Goal: Transaction & Acquisition: Purchase product/service

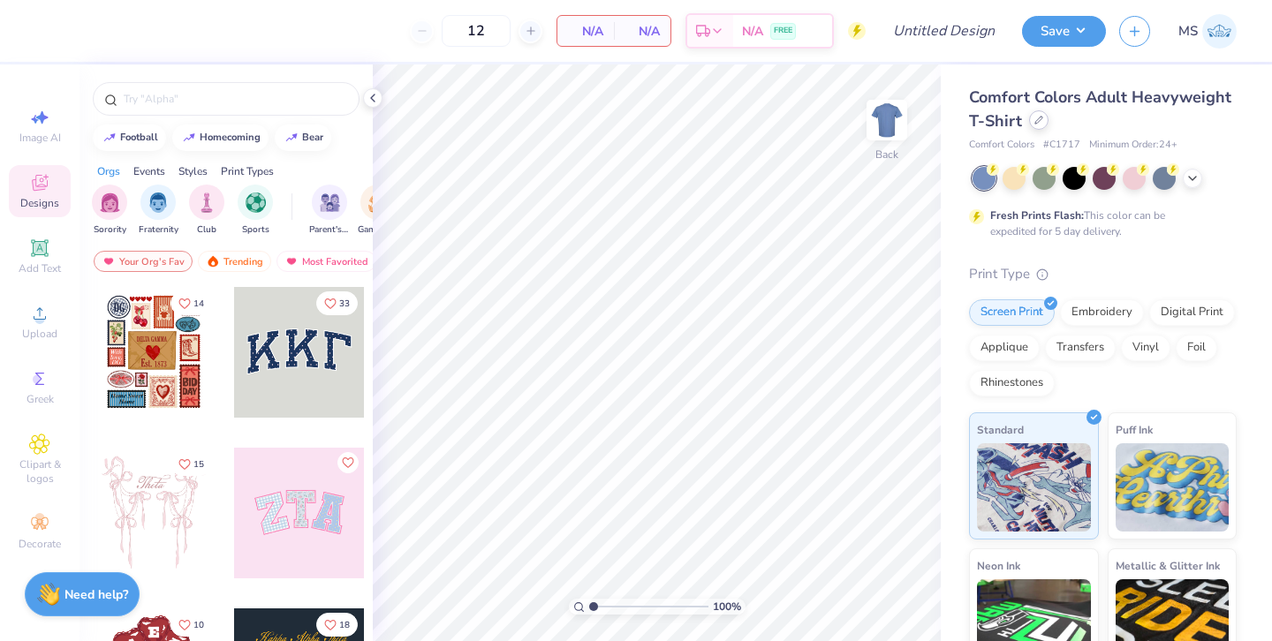
click at [1039, 126] on div at bounding box center [1038, 119] width 19 height 19
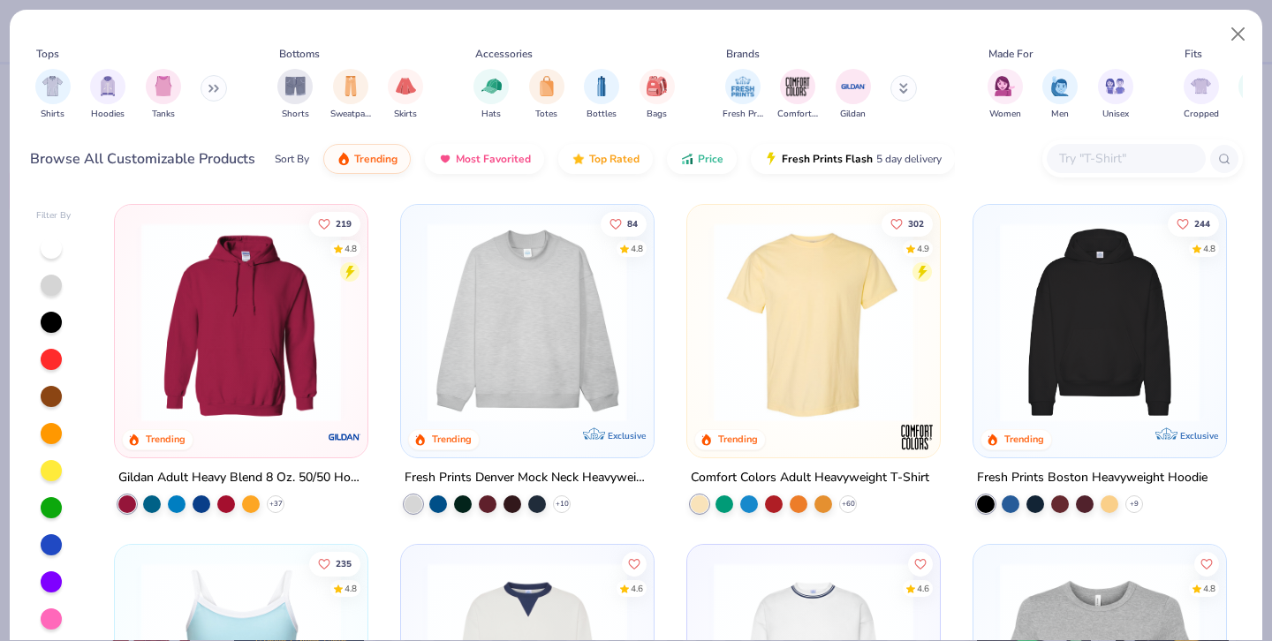
click at [571, 348] on div at bounding box center [309, 323] width 651 height 200
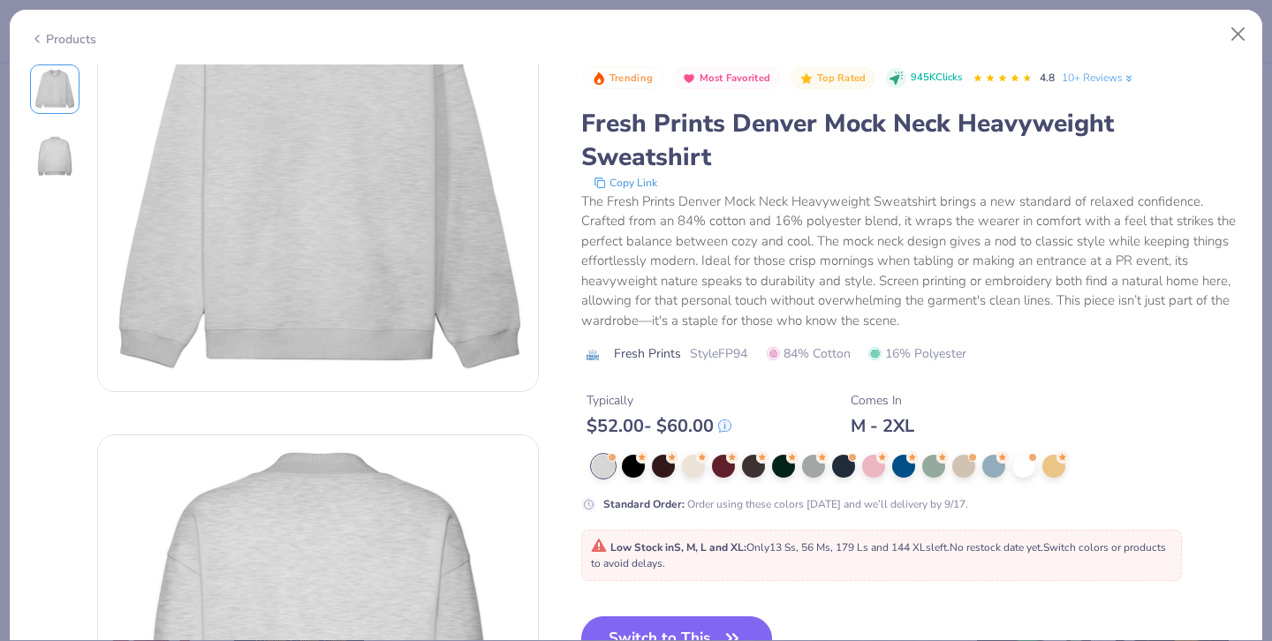
scroll to position [123, 0]
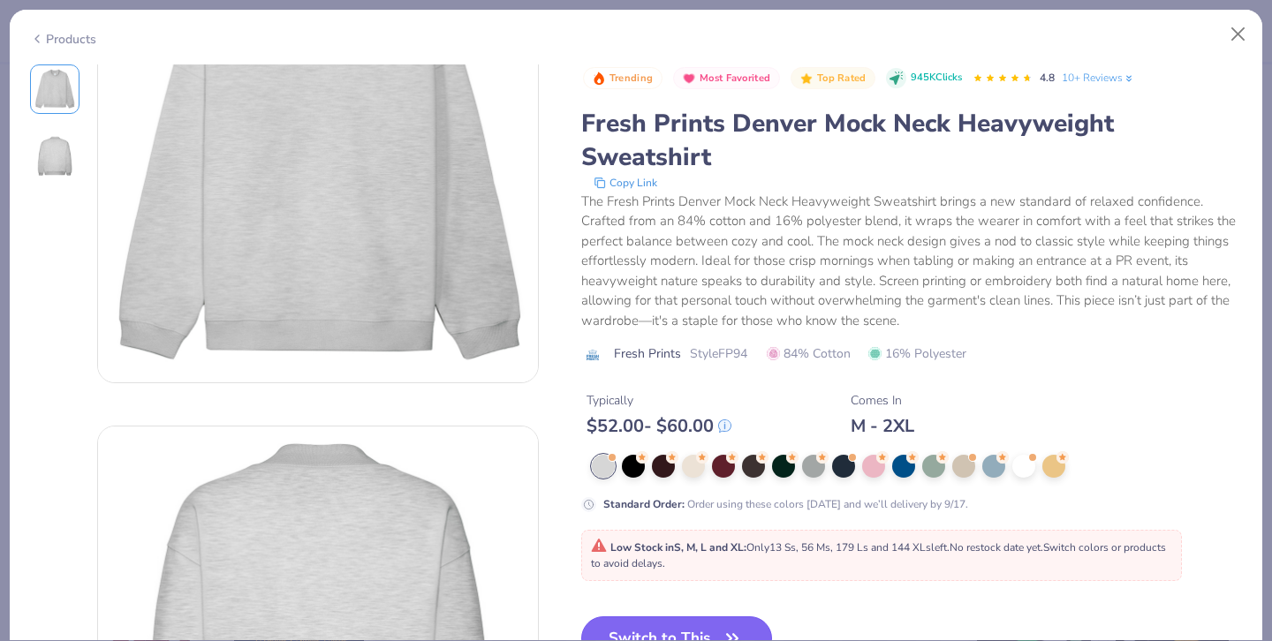
click at [681, 630] on button "Switch to This" at bounding box center [677, 639] width 192 height 44
type input "50"
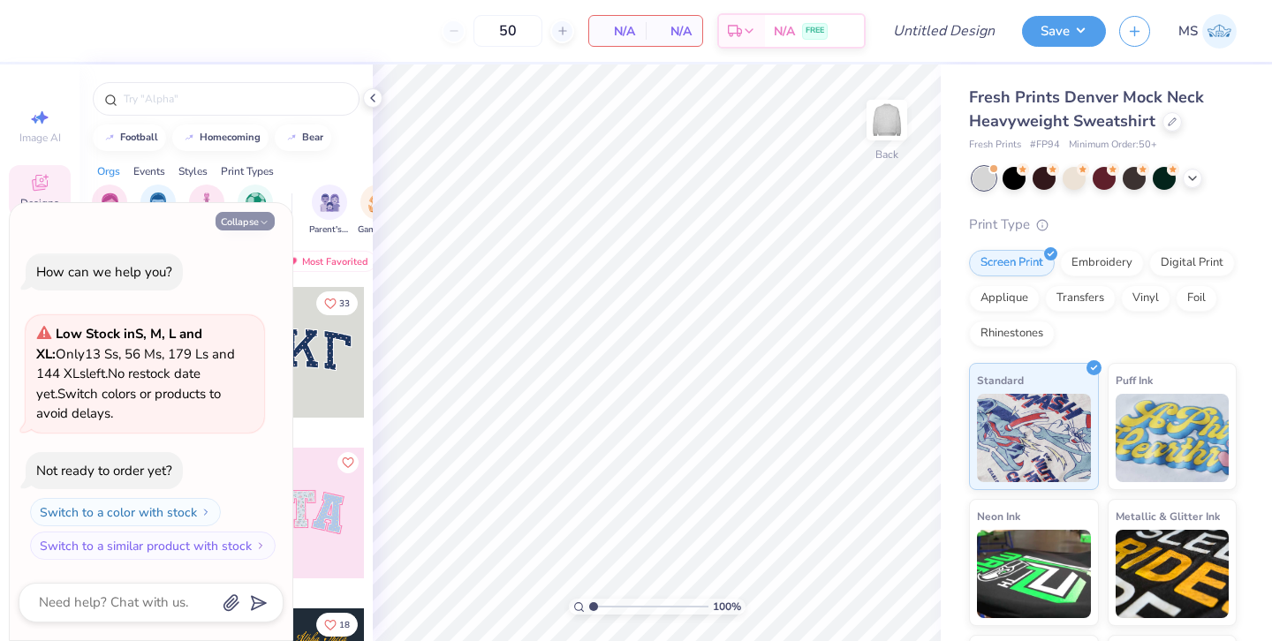
click at [245, 216] on button "Collapse" at bounding box center [245, 221] width 59 height 19
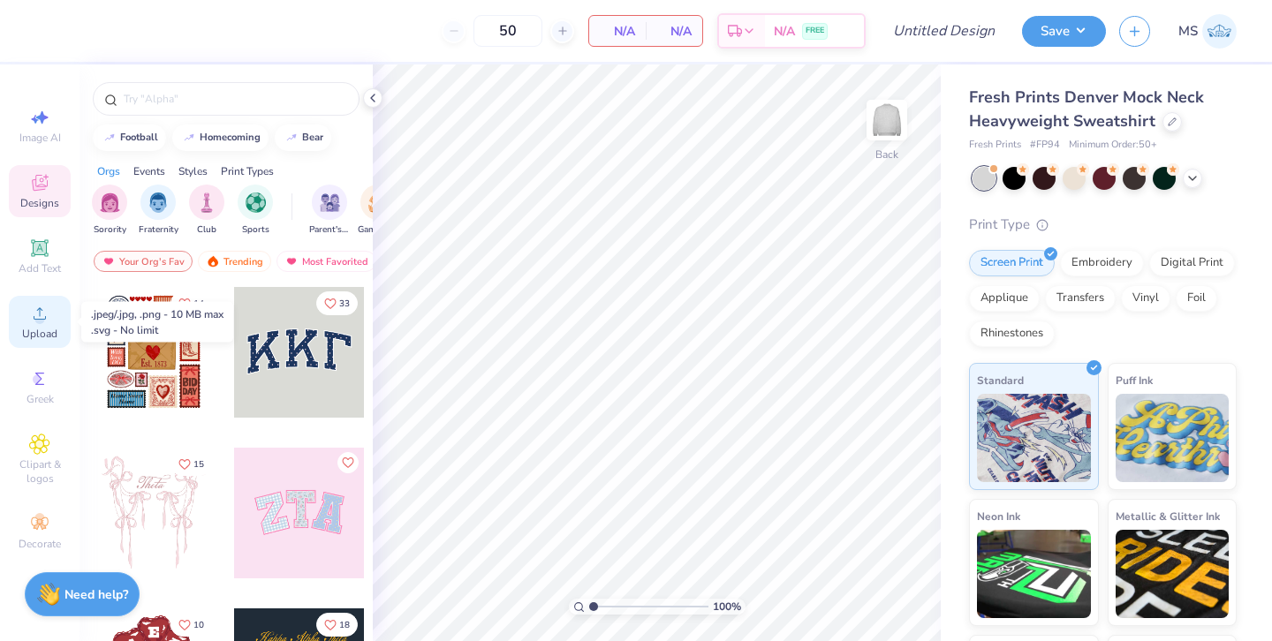
click at [52, 326] on div "Upload" at bounding box center [40, 322] width 62 height 52
click at [43, 326] on div "Upload" at bounding box center [40, 322] width 62 height 52
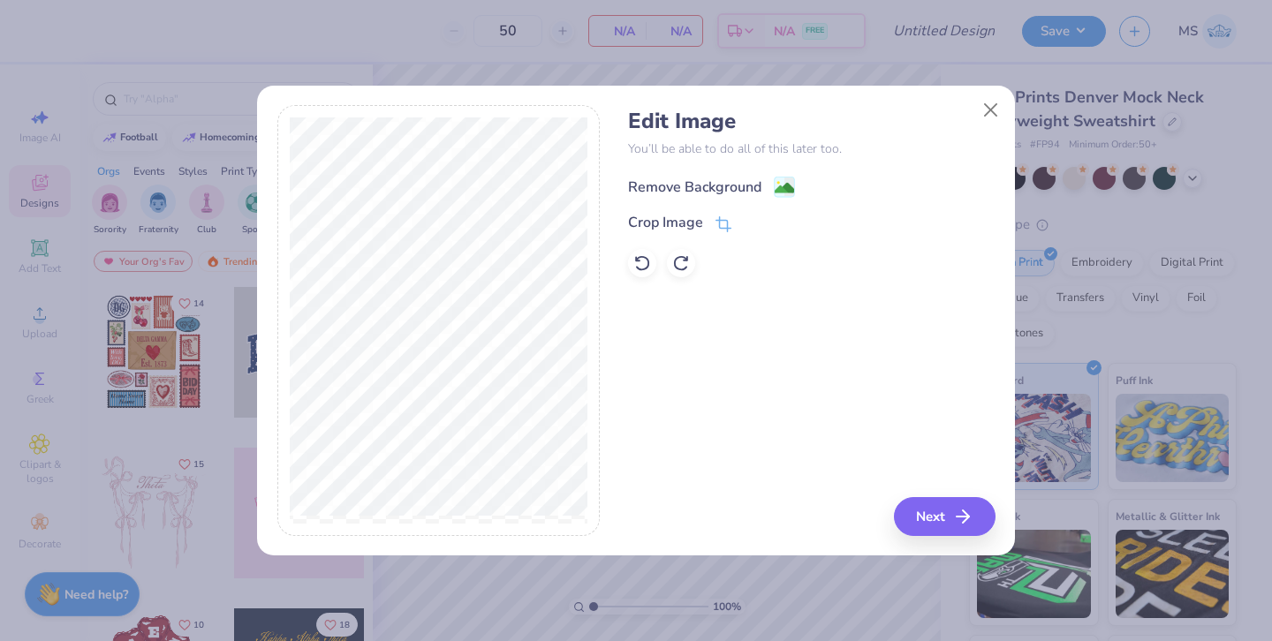
click at [731, 187] on div "Remove Background" at bounding box center [694, 187] width 133 height 21
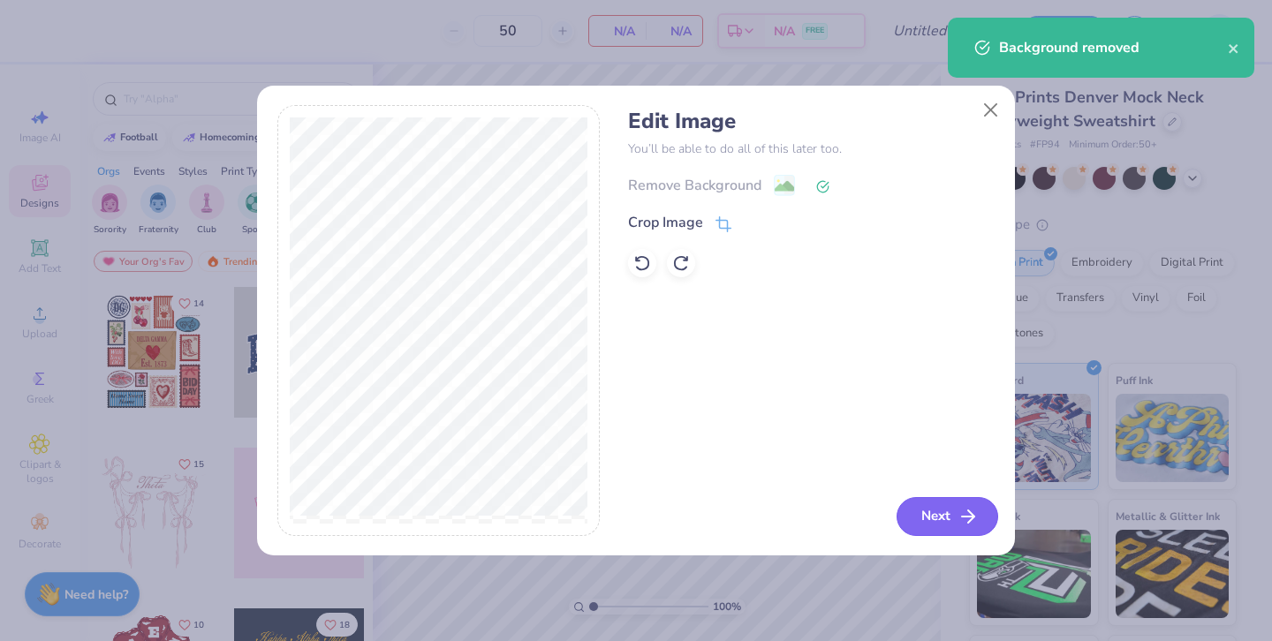
click at [956, 517] on button "Next" at bounding box center [948, 516] width 102 height 39
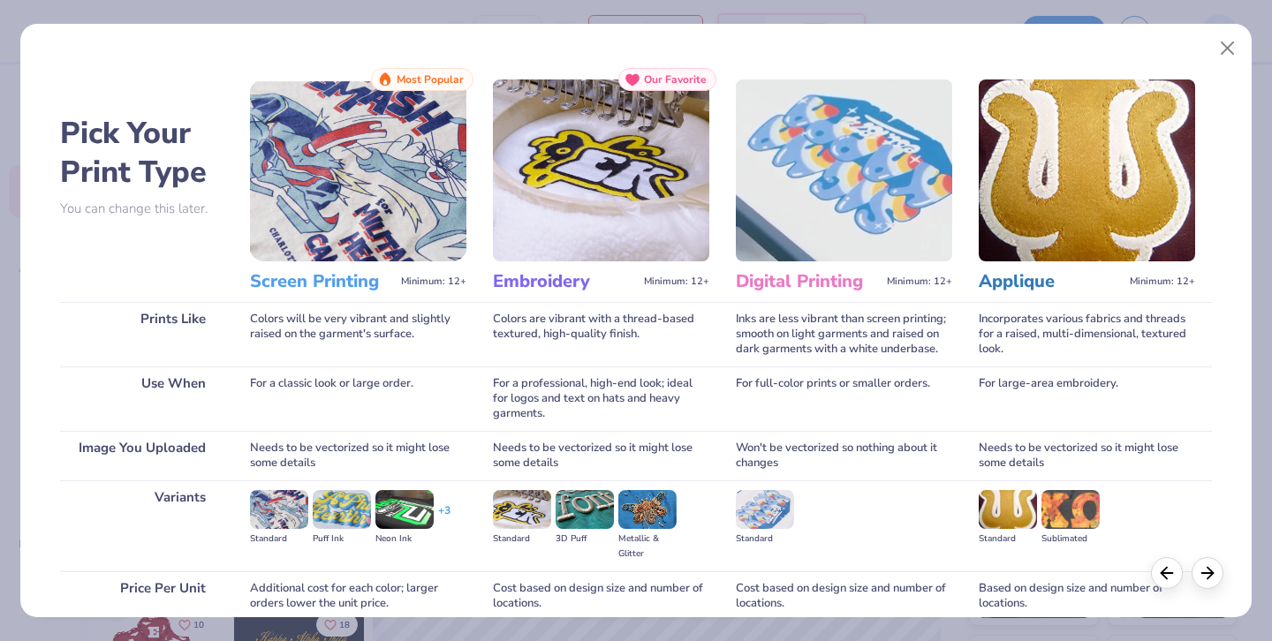
scroll to position [151, 0]
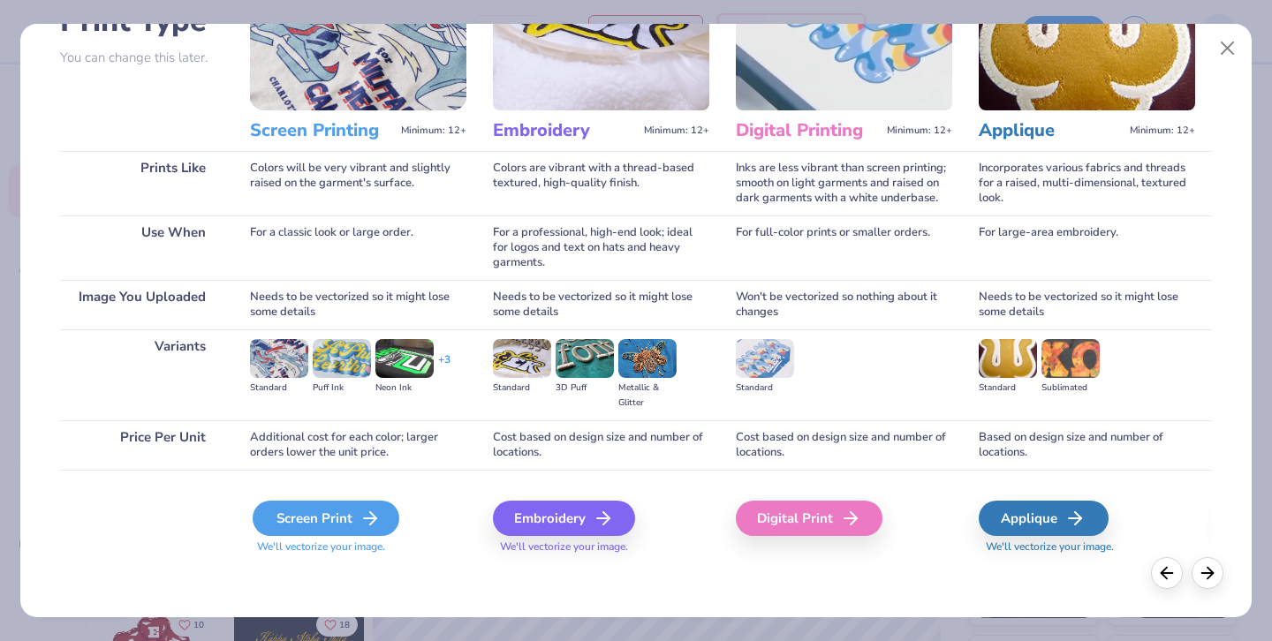
click at [325, 511] on div "Screen Print" at bounding box center [326, 518] width 147 height 35
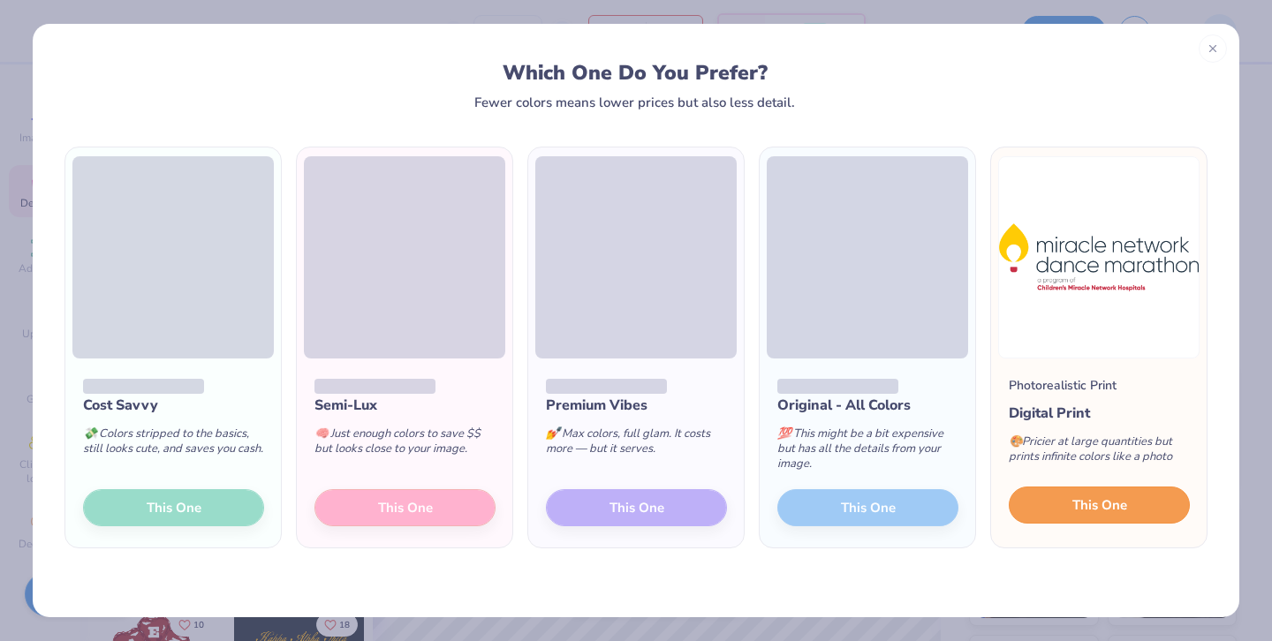
click at [1157, 514] on button "This One" at bounding box center [1099, 505] width 181 height 37
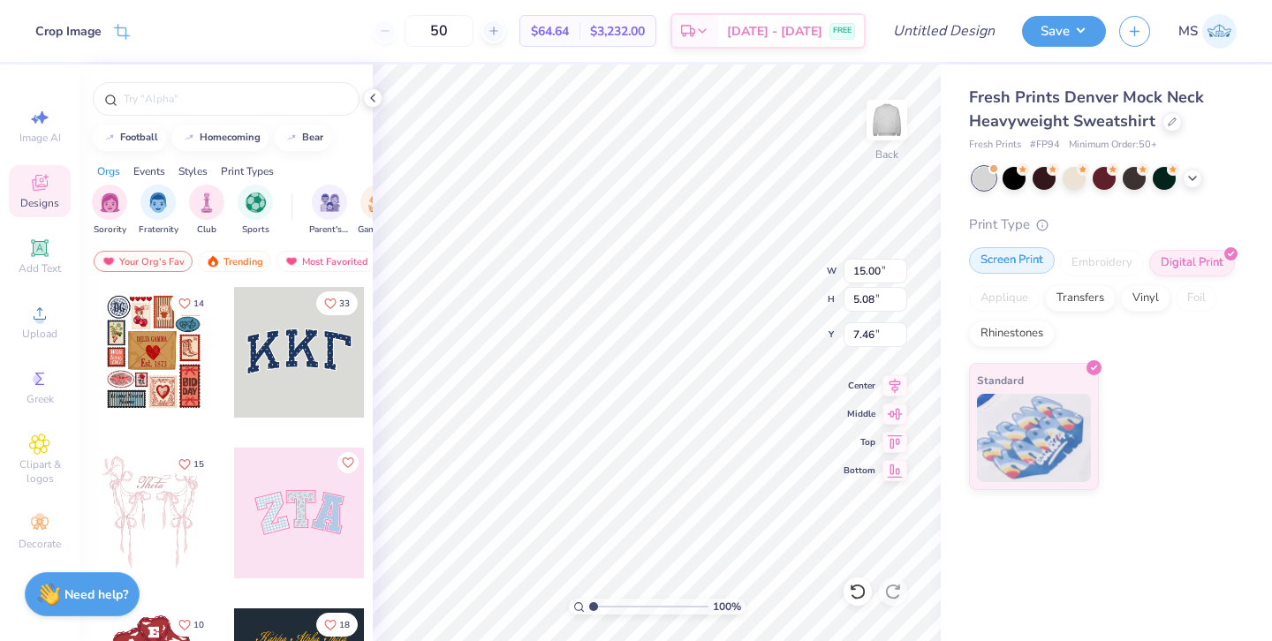
click at [1030, 259] on div "Screen Print" at bounding box center [1012, 260] width 86 height 26
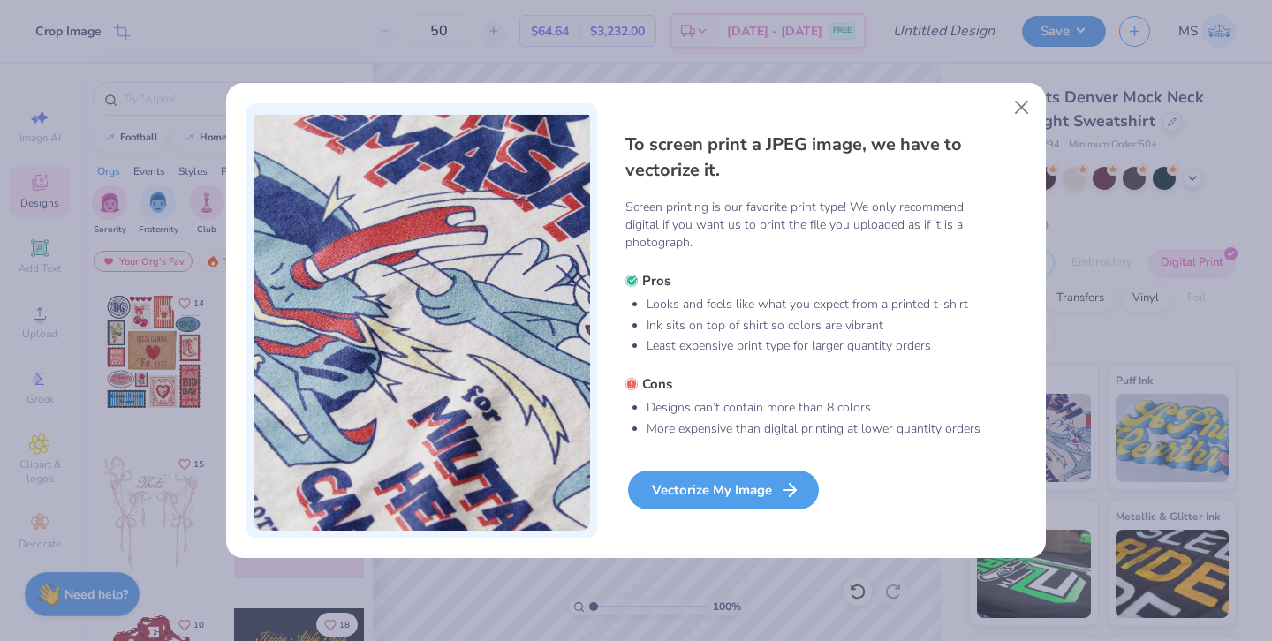
click at [743, 488] on div "Vectorize My Image" at bounding box center [723, 490] width 191 height 39
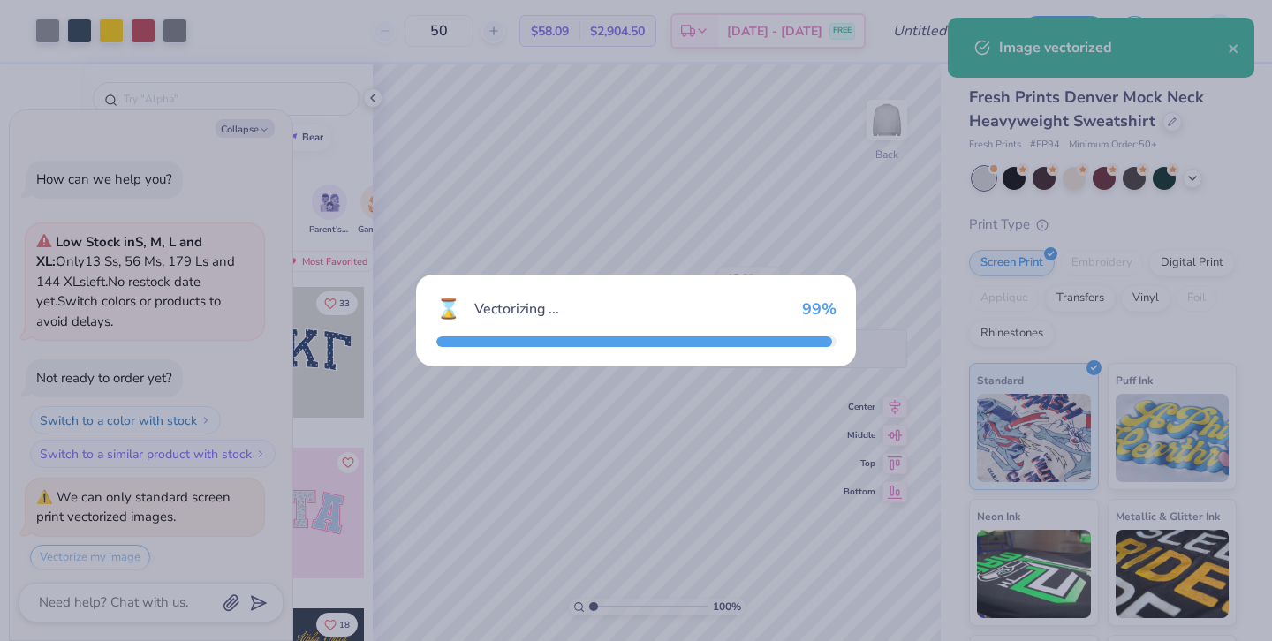
scroll to position [54, 0]
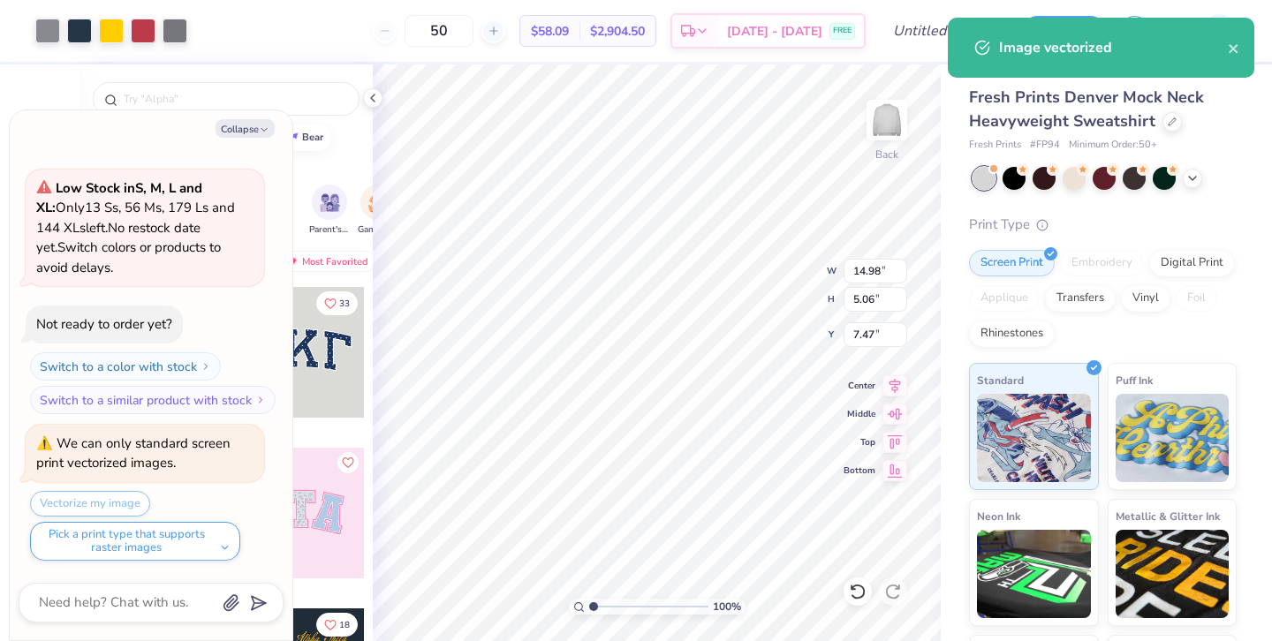
type textarea "x"
type input "0.50"
type textarea "x"
type input "8.97"
type input "3.03"
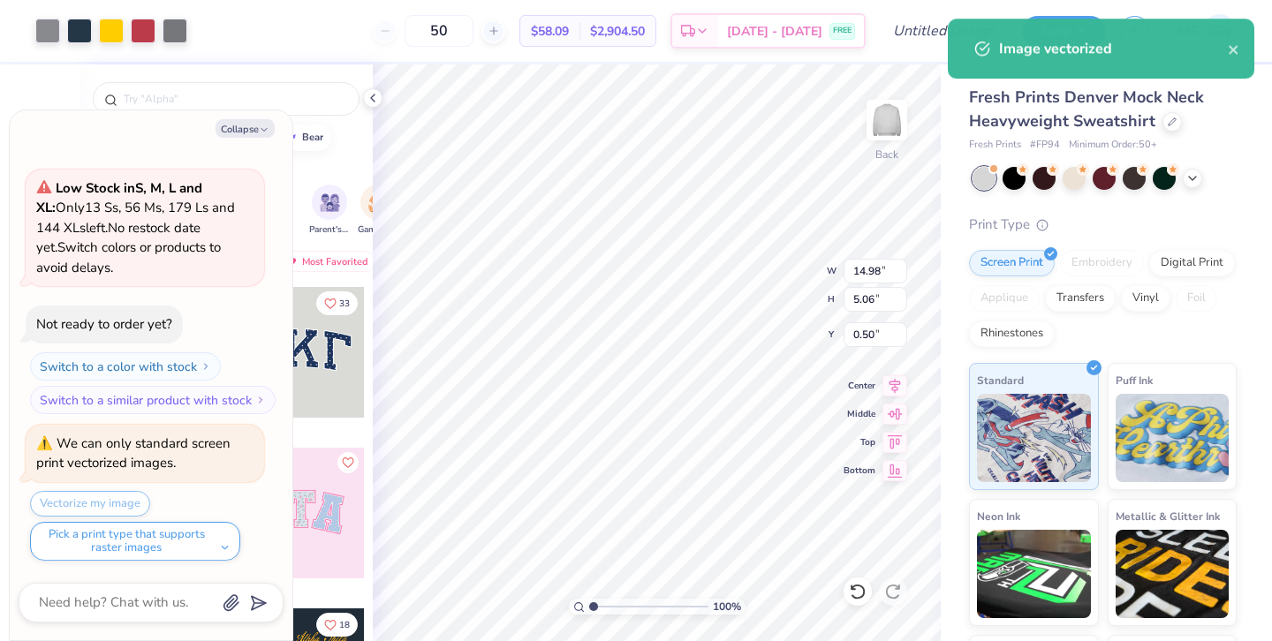
type input "2.53"
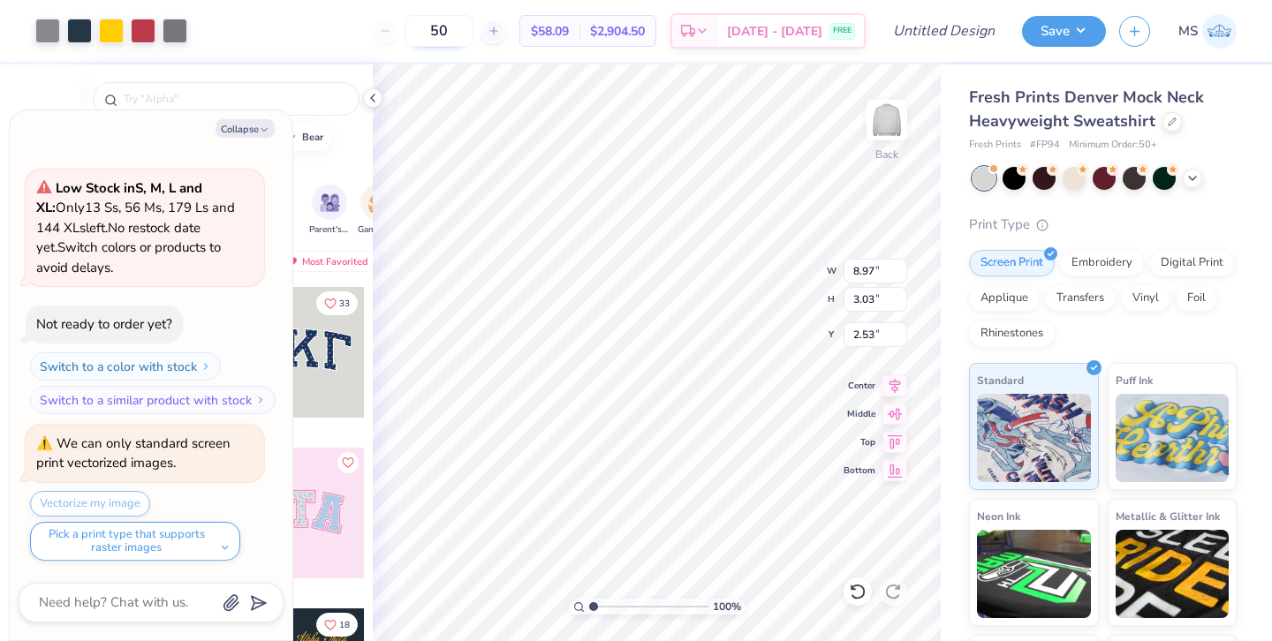
click at [473, 41] on input "50" at bounding box center [439, 31] width 69 height 32
type input "5"
type input "50"
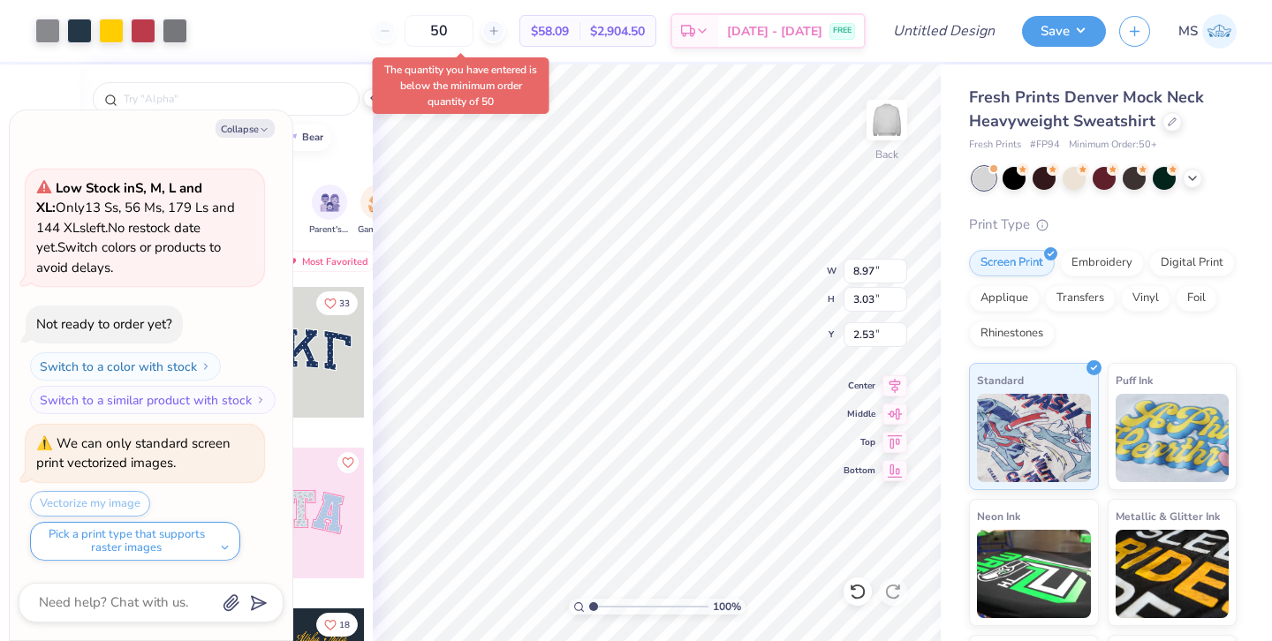
type textarea "x"
type input "1.73"
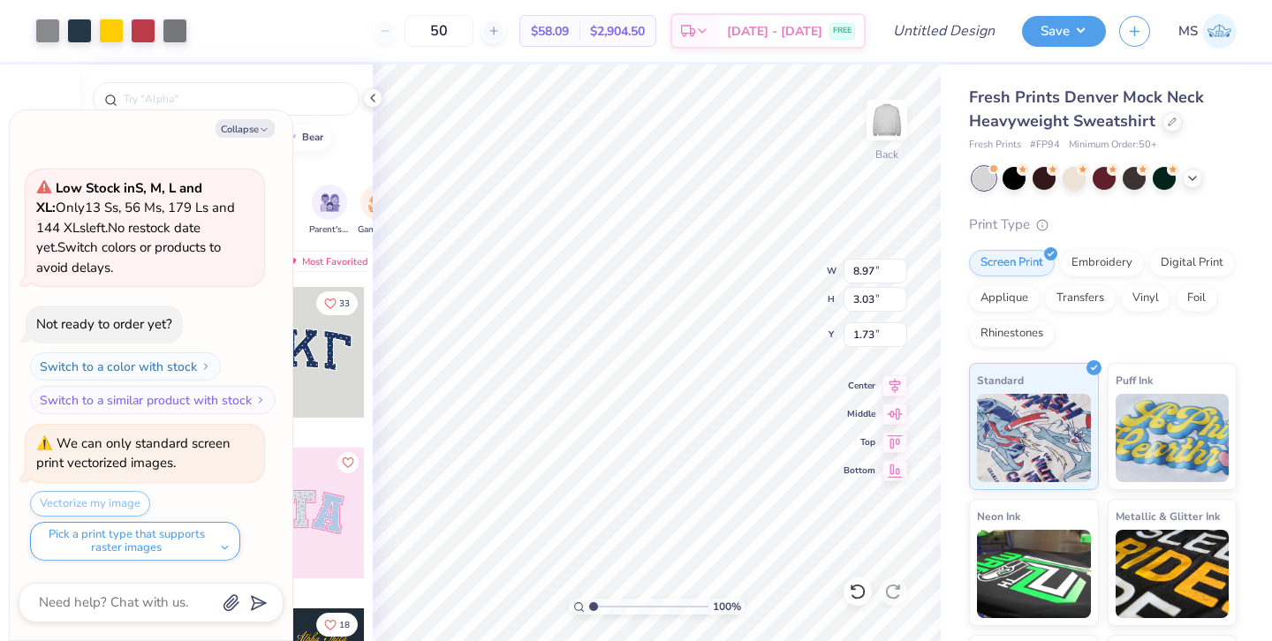
type textarea "x"
type input "0.96"
type textarea "x"
type input "7.81"
type input "2.64"
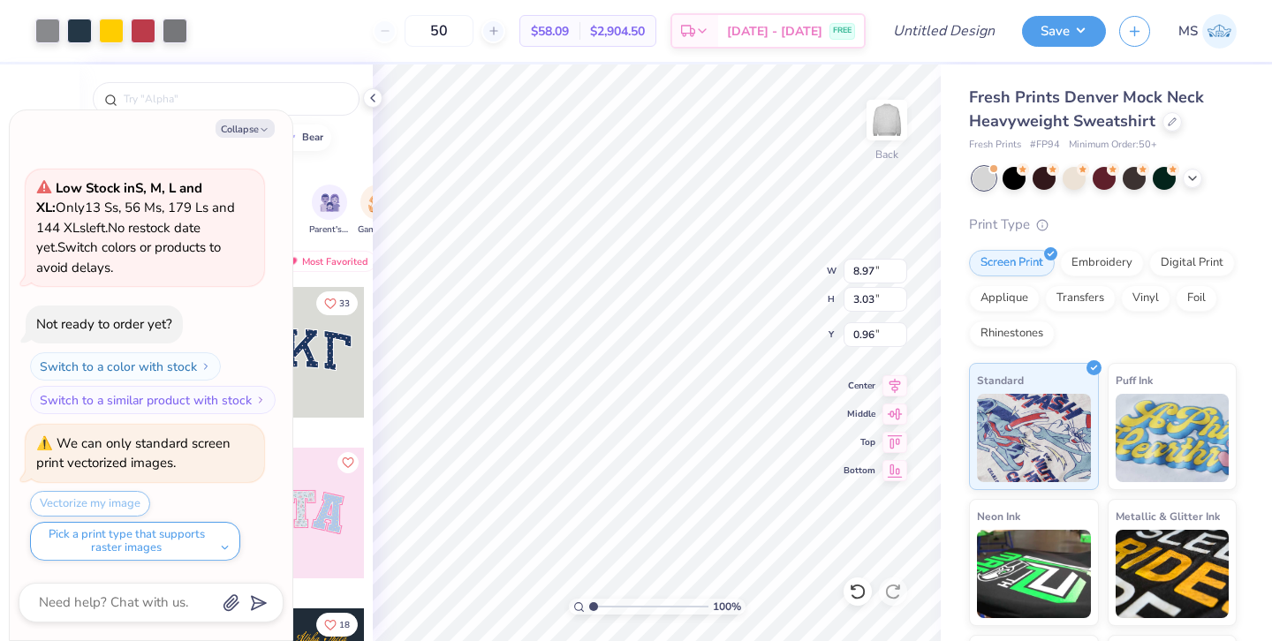
type input "1.35"
type textarea "x"
type input "8.82"
type input "2.98"
type input "1.01"
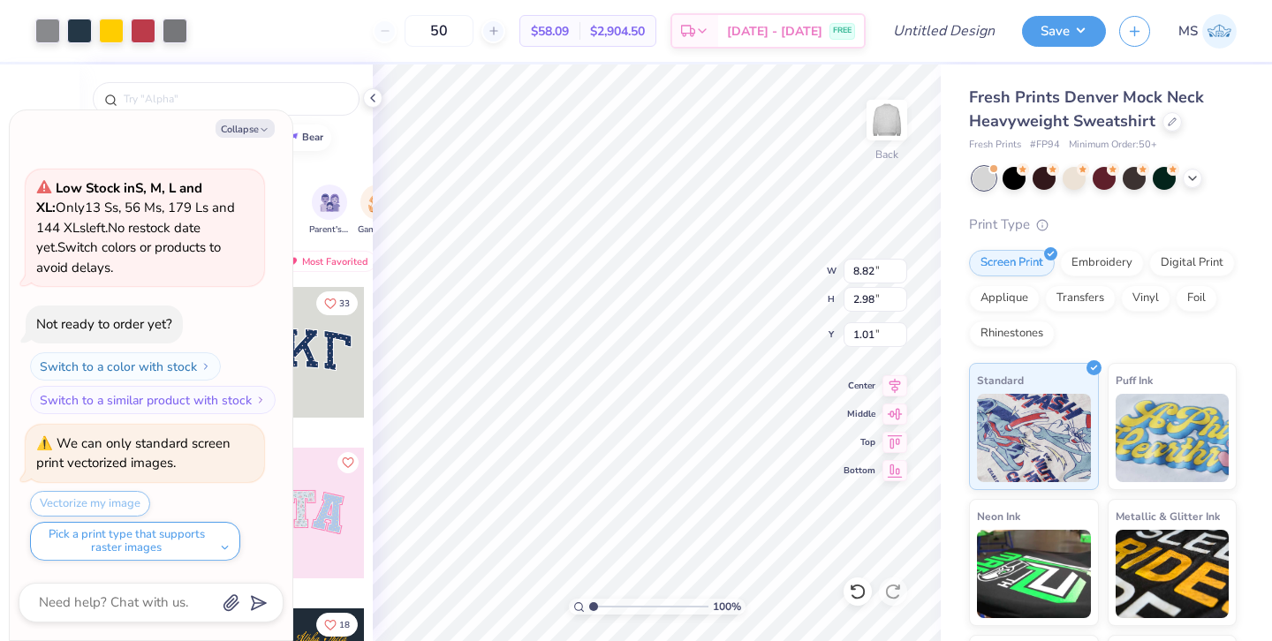
type textarea "x"
type input "2.14"
type textarea "x"
type input "10.14"
type input "3.42"
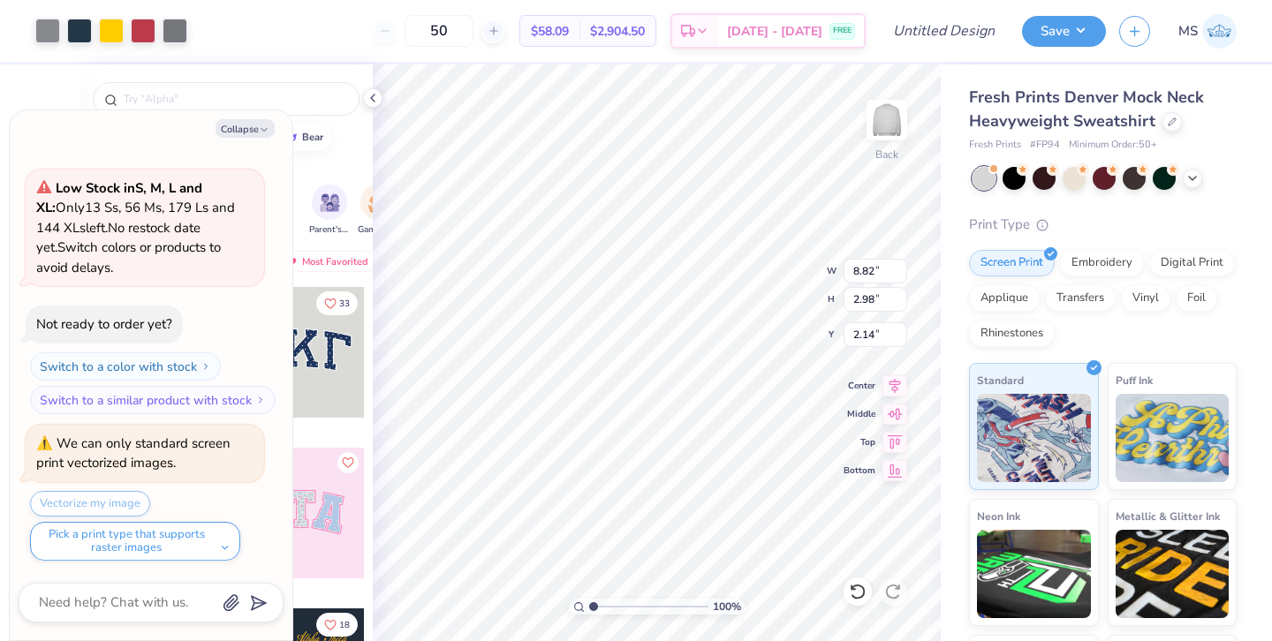
type input "1.69"
type textarea "x"
type input "1.70"
click at [328, 98] on input "text" at bounding box center [235, 99] width 226 height 18
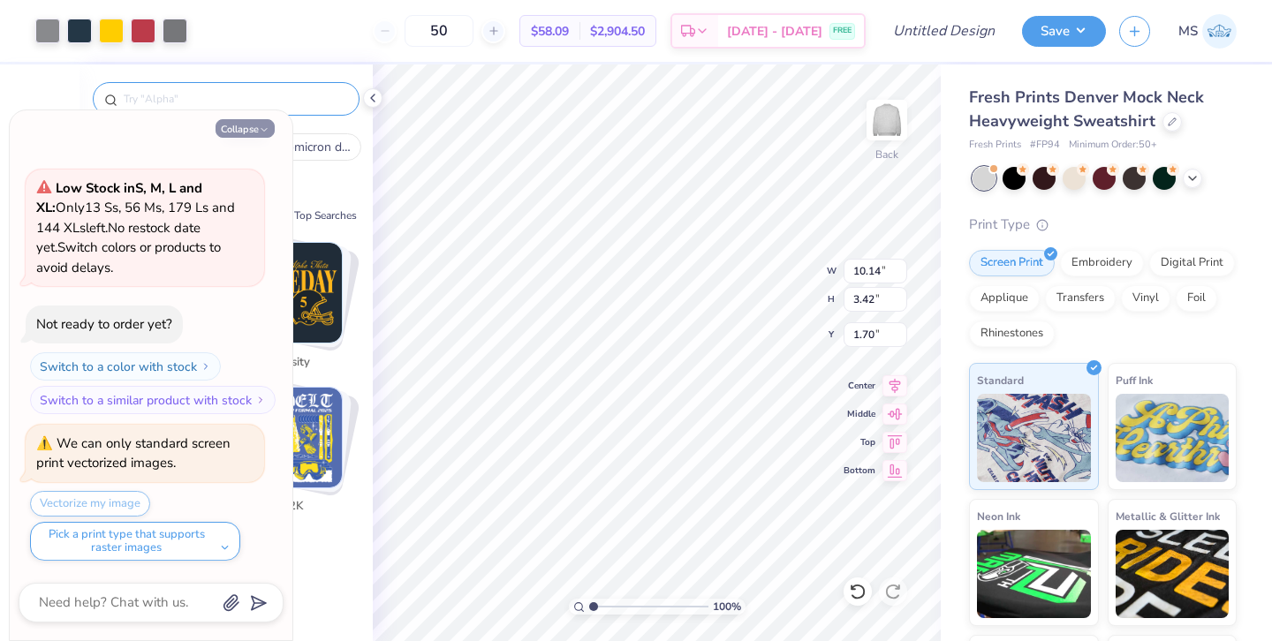
click at [247, 126] on button "Collapse" at bounding box center [245, 128] width 59 height 19
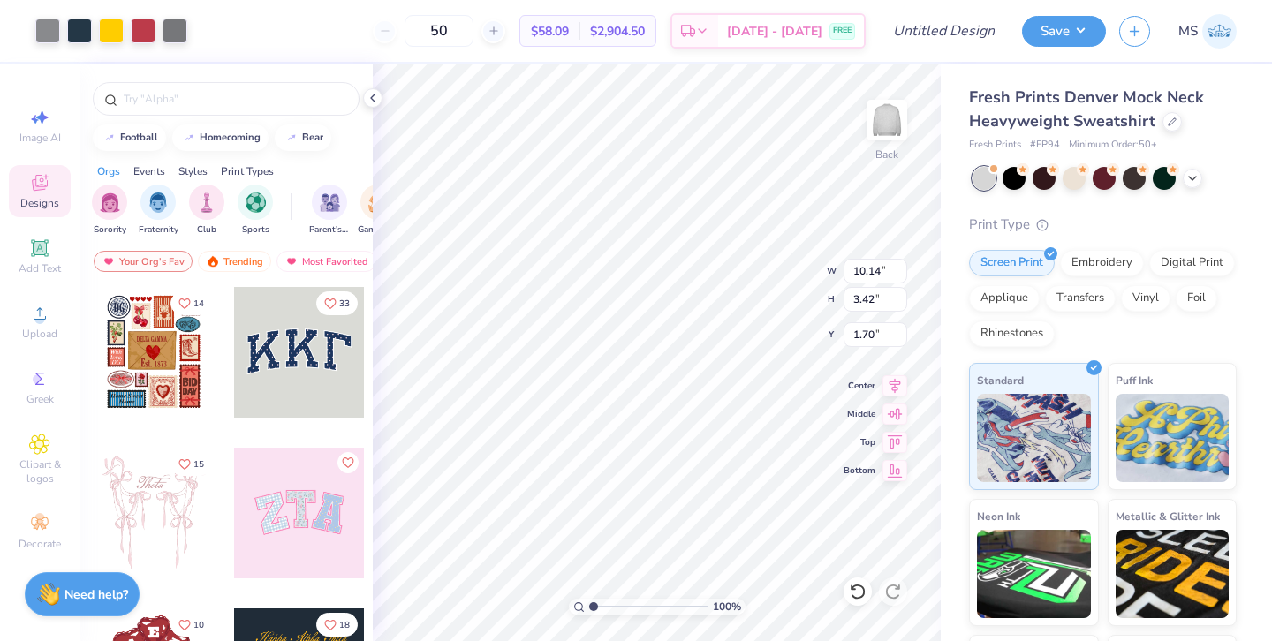
type textarea "x"
click at [40, 248] on icon at bounding box center [39, 247] width 17 height 17
type input "5.84"
type input "1.69"
type input "9.15"
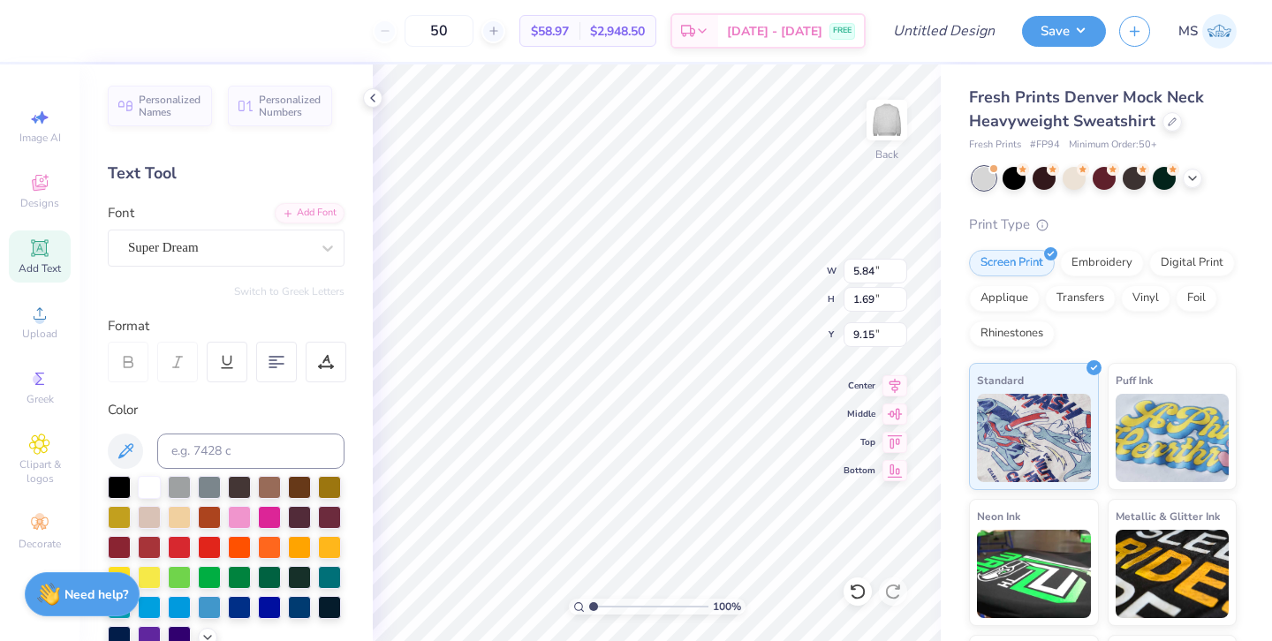
scroll to position [0, 3]
type textarea "TigerTHON"
click at [198, 233] on div "Super Dream" at bounding box center [226, 248] width 237 height 37
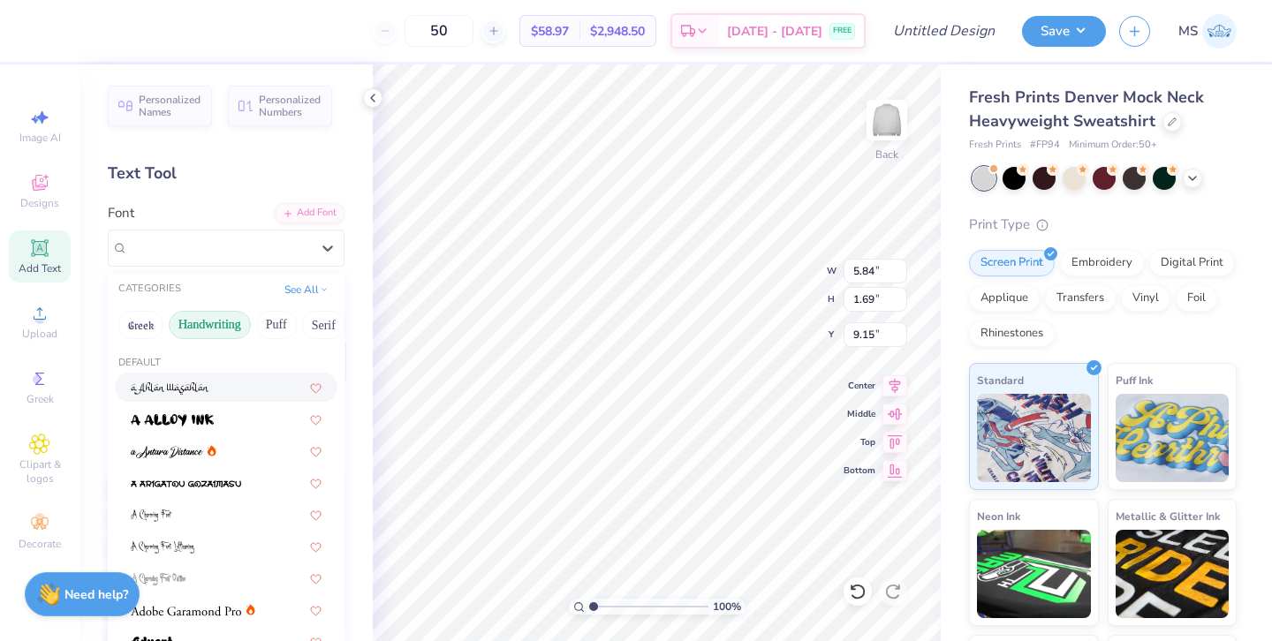
click at [221, 317] on button "Handwriting" at bounding box center [210, 325] width 82 height 28
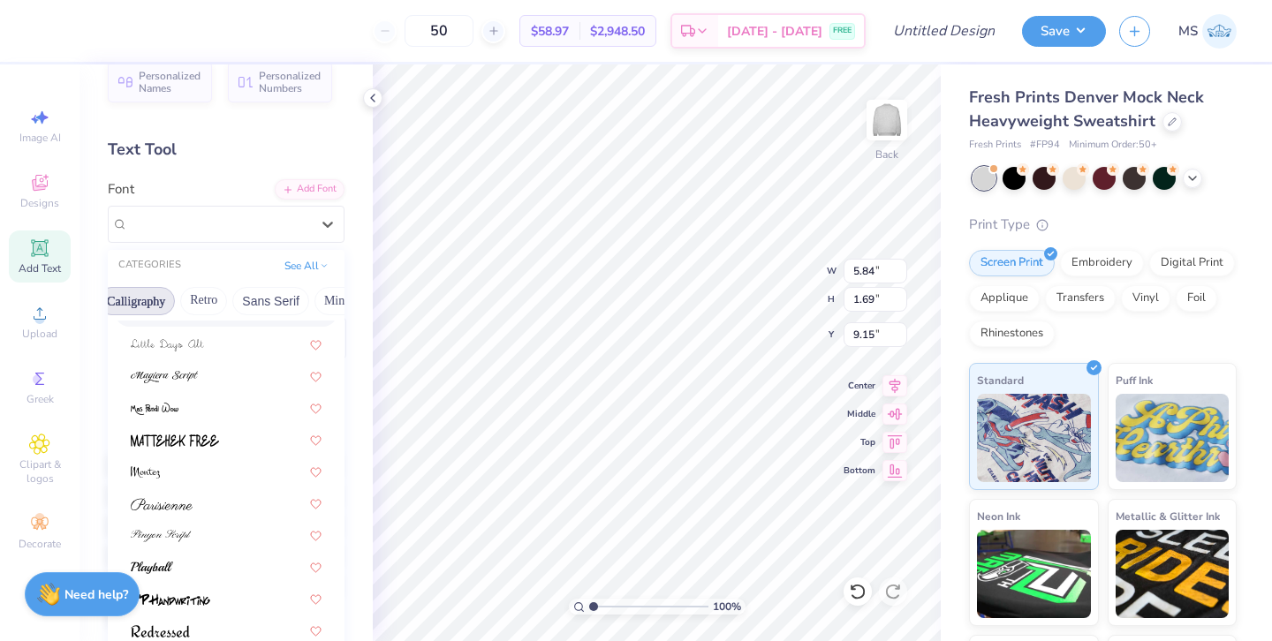
scroll to position [0, 344]
click at [166, 300] on button "Retro" at bounding box center [161, 301] width 47 height 28
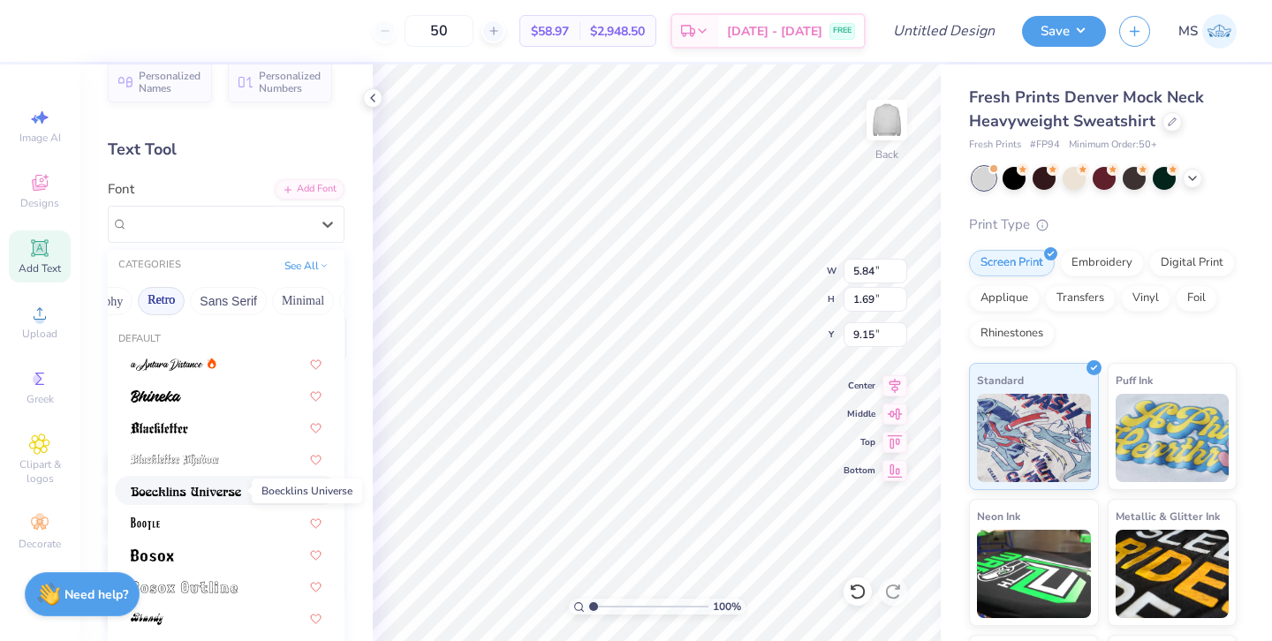
click at [217, 495] on img at bounding box center [186, 492] width 110 height 12
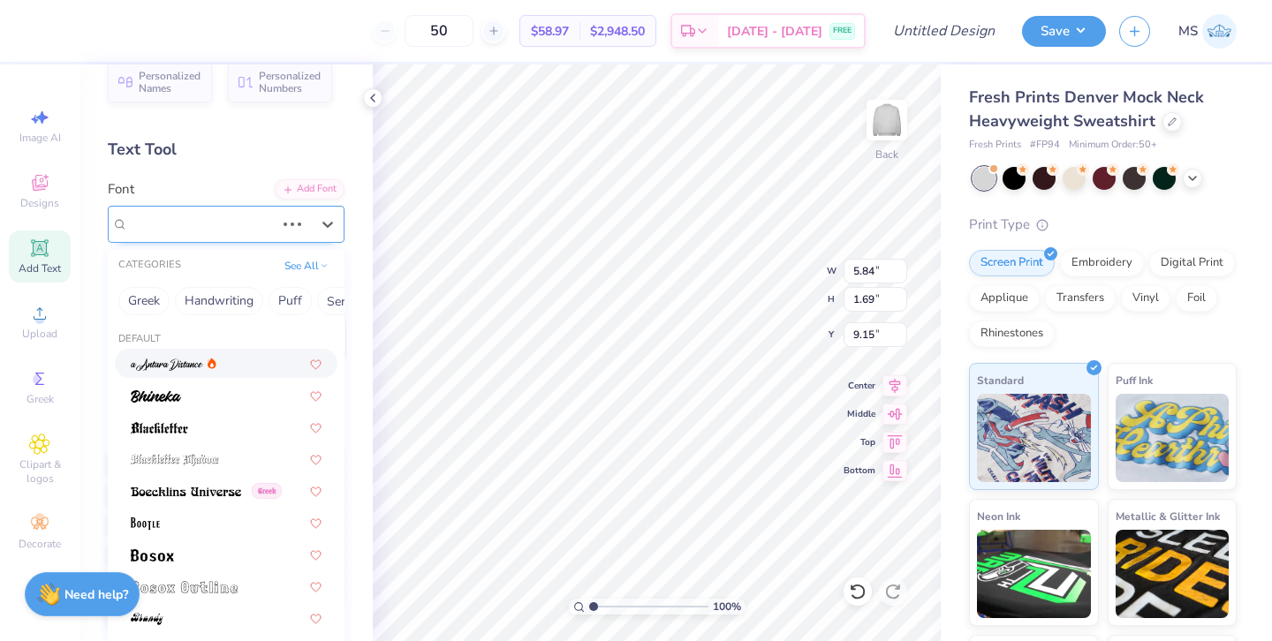
click at [240, 228] on div "Super Dream" at bounding box center [201, 223] width 150 height 27
click at [232, 232] on div "Boecklins Universe Greek" at bounding box center [218, 223] width 185 height 27
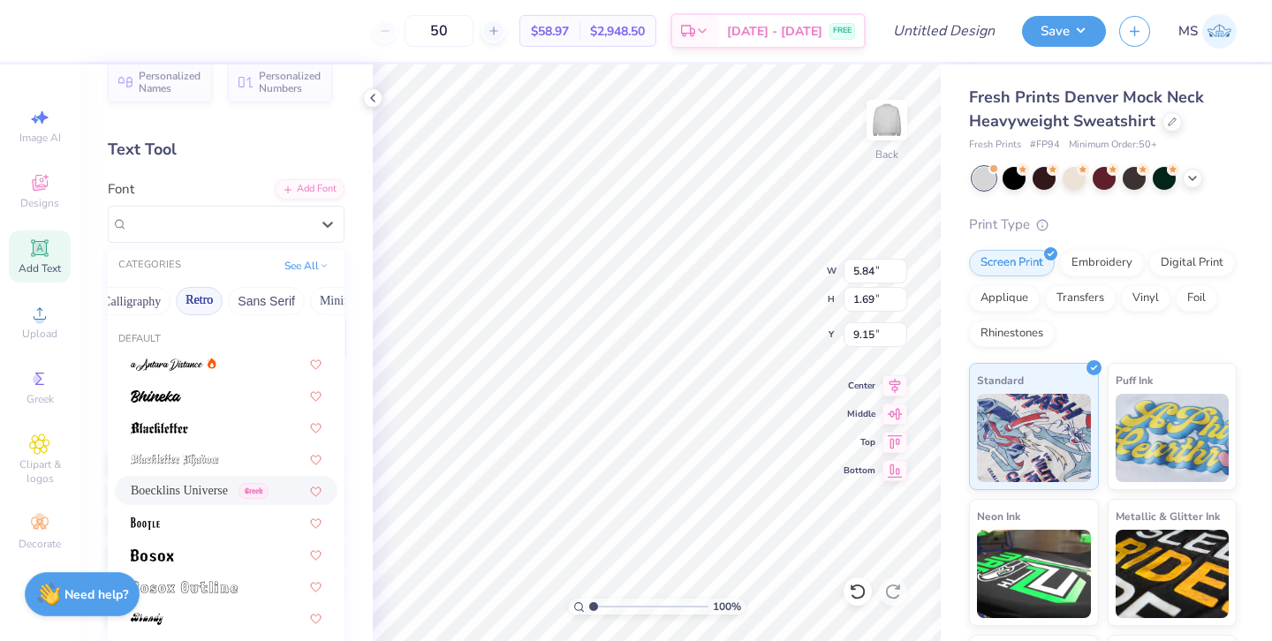
scroll to position [0, 0]
click at [141, 306] on button "Greek" at bounding box center [140, 301] width 45 height 28
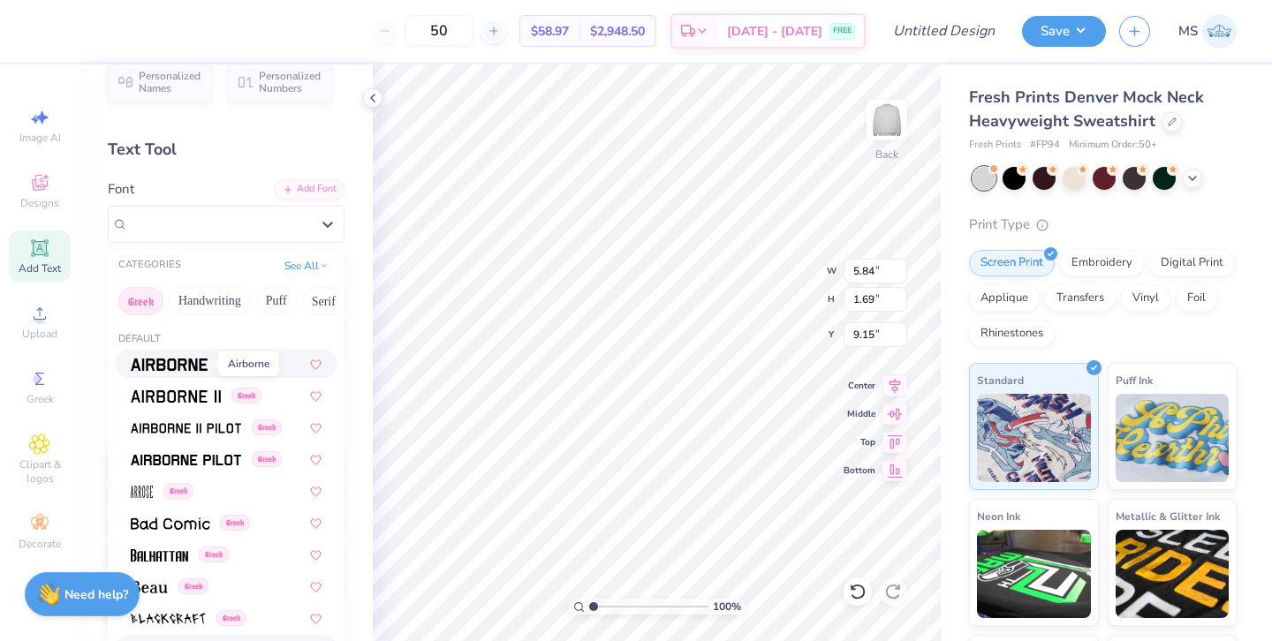
click at [185, 362] on img at bounding box center [169, 365] width 77 height 12
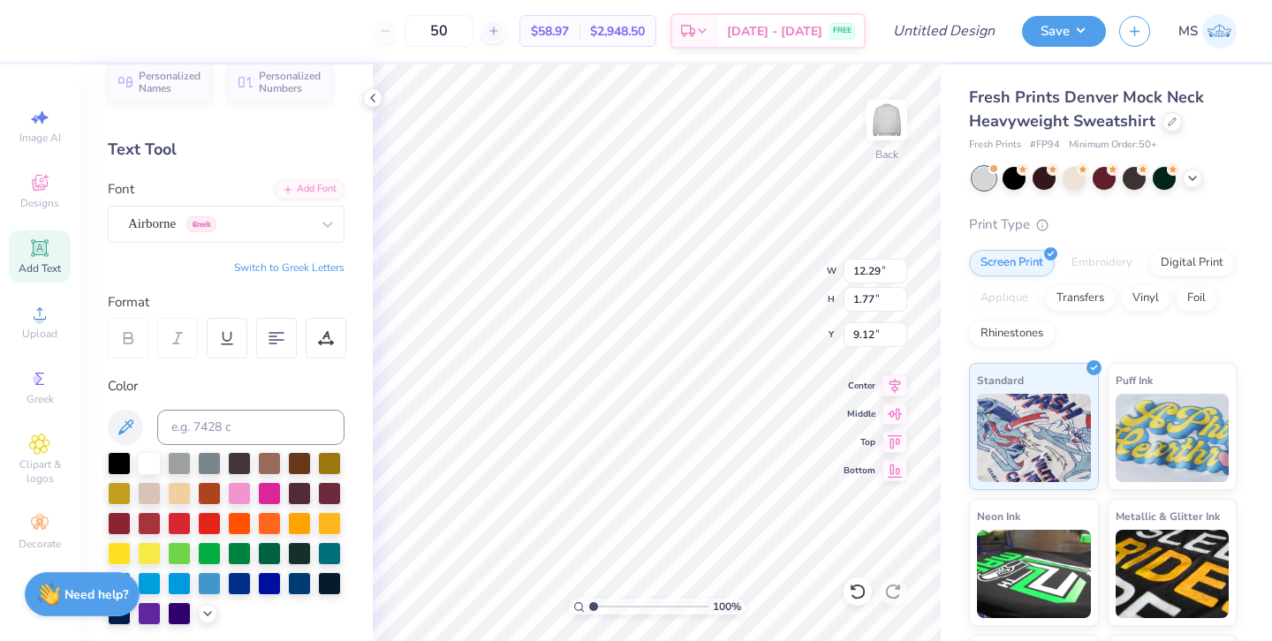
type input "10.14"
type input "3.42"
type input "1.70"
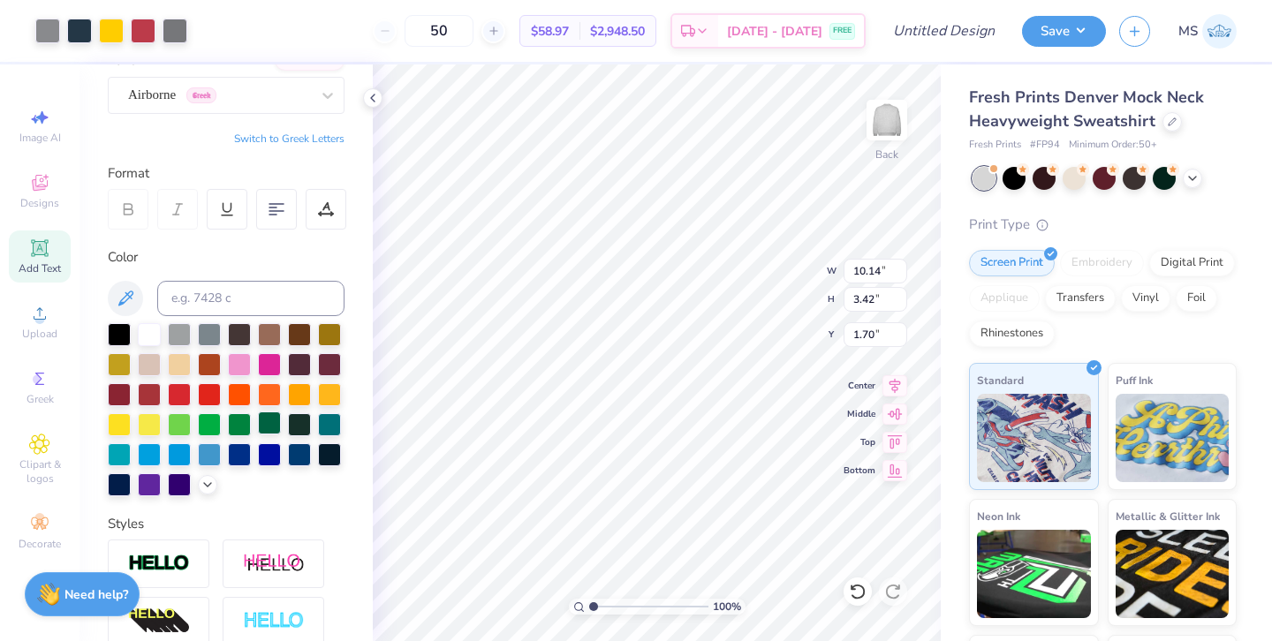
scroll to position [169, 0]
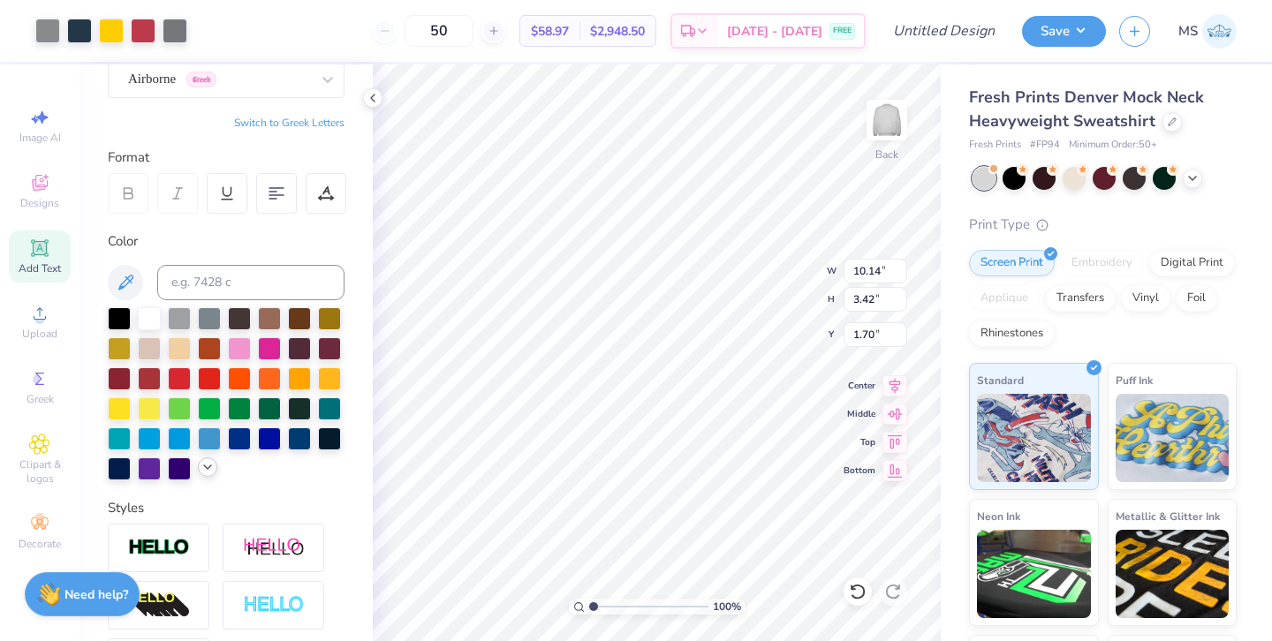
click at [210, 470] on icon at bounding box center [208, 467] width 14 height 14
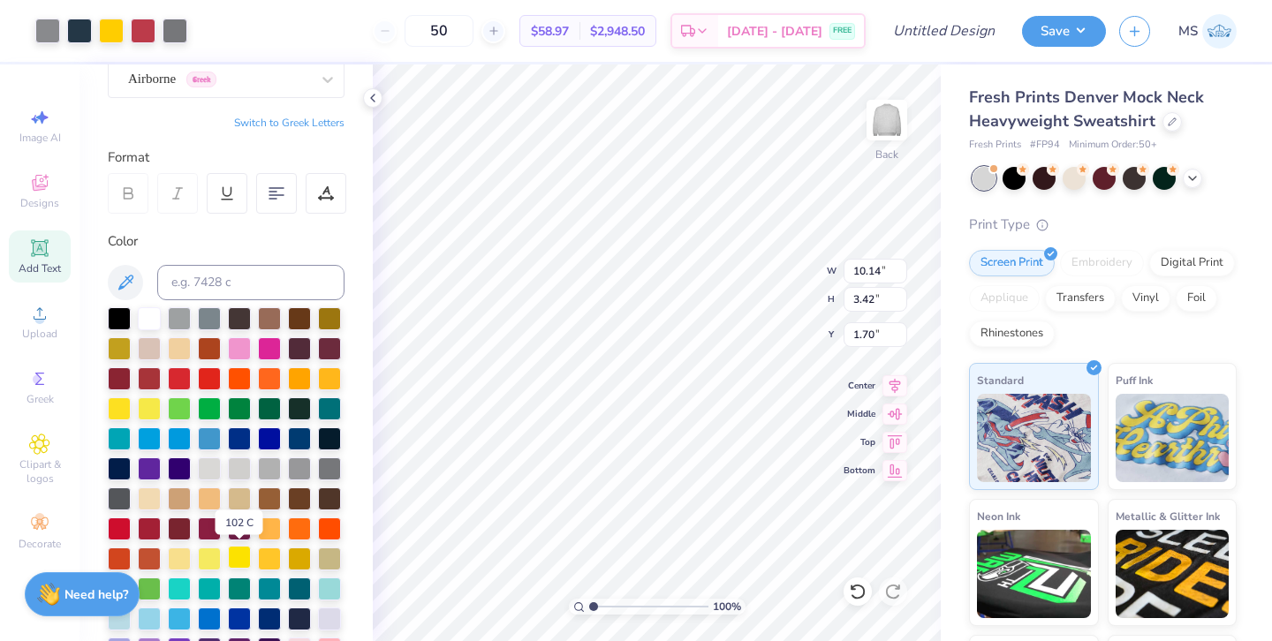
click at [246, 560] on div at bounding box center [239, 557] width 23 height 23
type input "12.29"
type input "1.77"
type input "9.12"
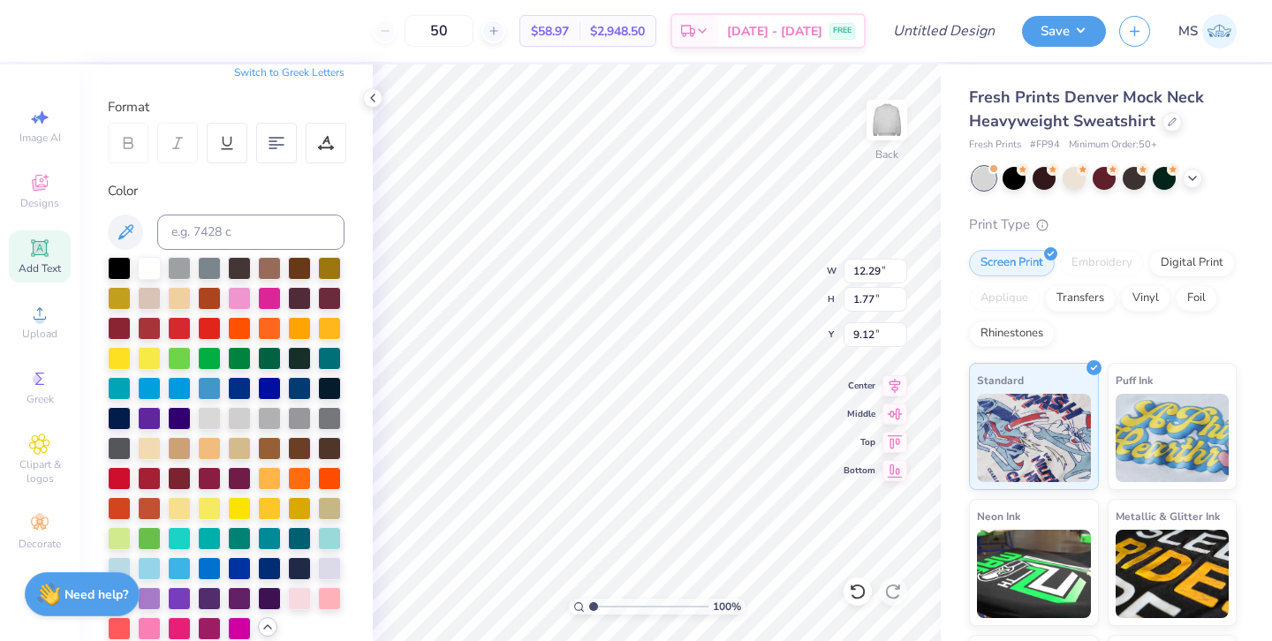
scroll to position [228, 0]
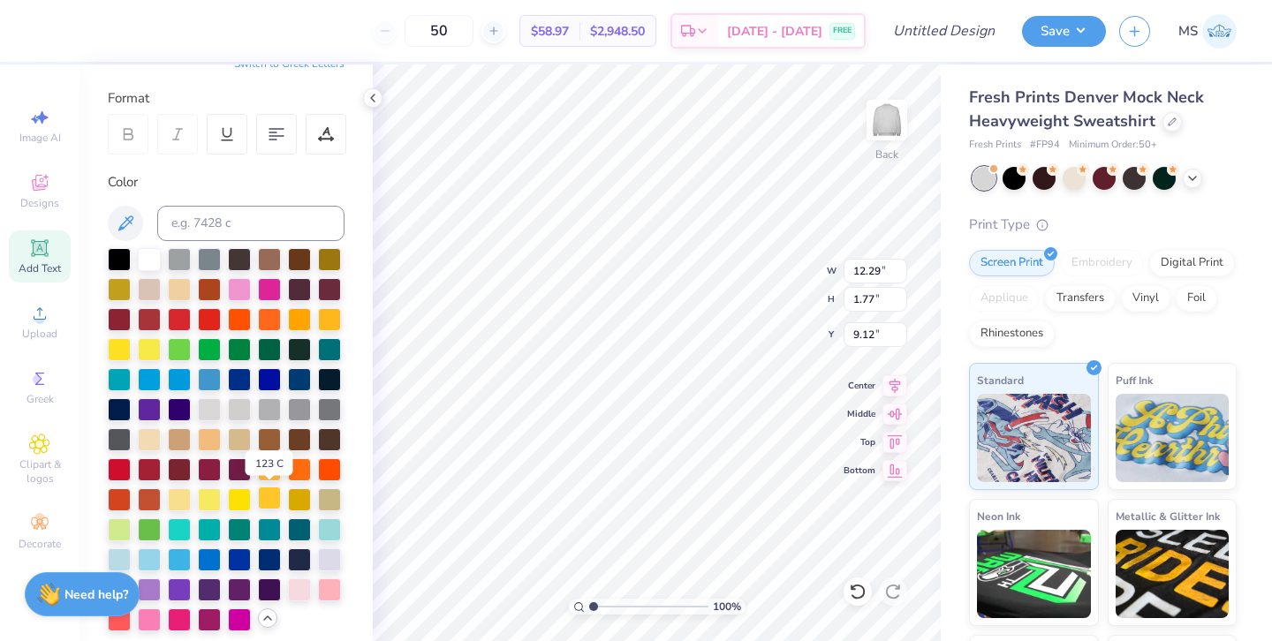
click at [268, 503] on div at bounding box center [269, 498] width 23 height 23
click at [246, 500] on div at bounding box center [239, 498] width 23 height 23
click at [262, 504] on div at bounding box center [269, 498] width 23 height 23
type input "10.14"
type input "3.42"
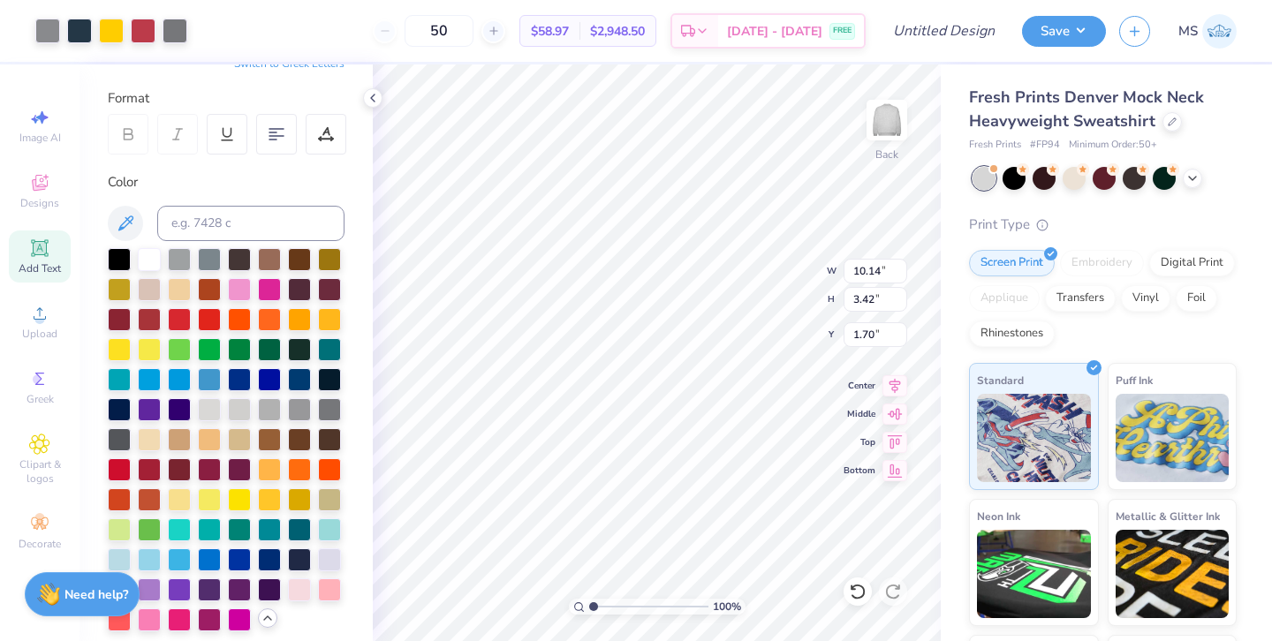
type input "4.25"
type input "12.29"
type input "1.77"
type input "2.12"
type input "10.14"
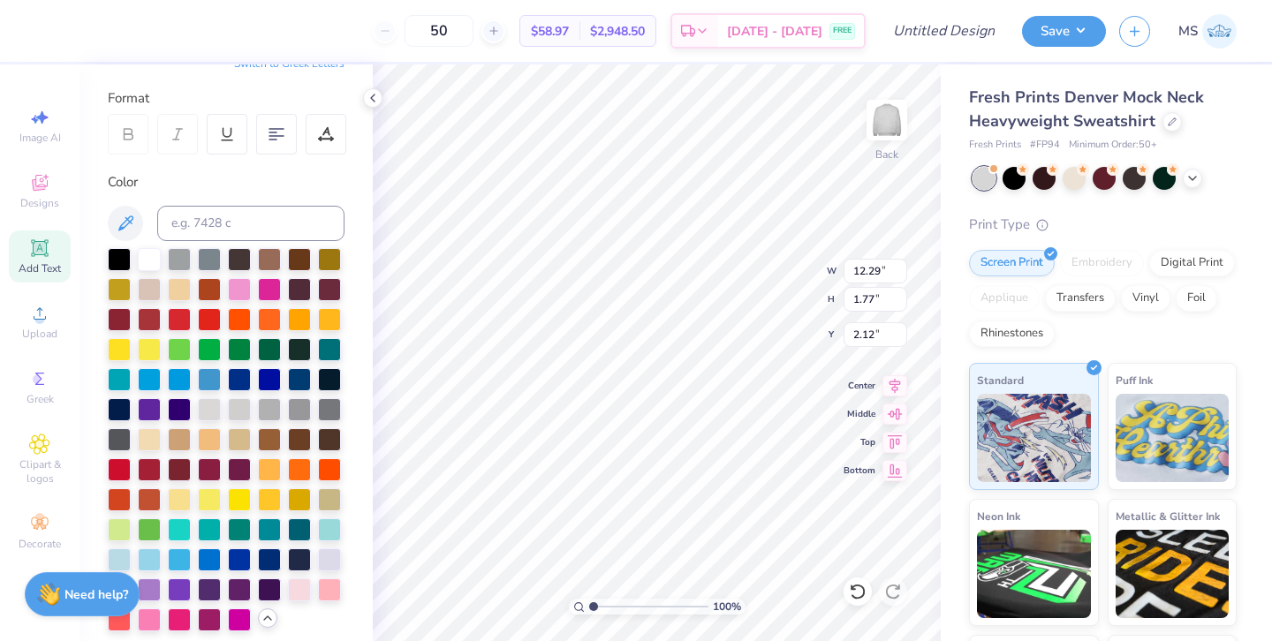
type input "3.42"
type input "4.43"
type input "12.29"
type input "1.77"
type input "2.12"
